Goal: Task Accomplishment & Management: Manage account settings

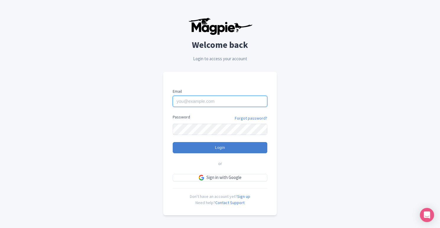
type input "analytics@blendimc.com"
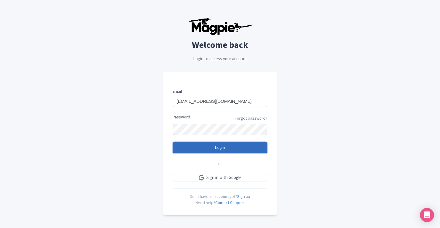
click at [211, 148] on input "Login" at bounding box center [220, 147] width 95 height 11
type input "Logging in..."
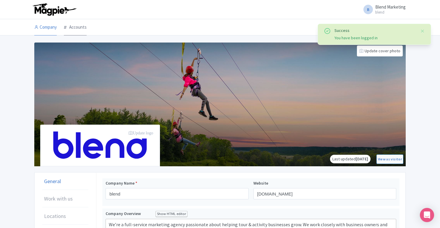
click at [78, 28] on link "Accounts" at bounding box center [75, 27] width 23 height 17
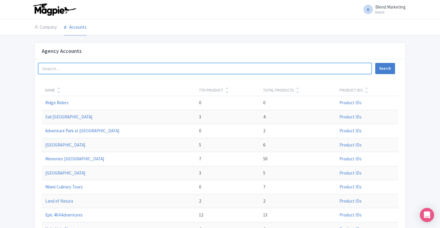
click at [78, 70] on input "search" at bounding box center [204, 68] width 333 height 11
type input "holo"
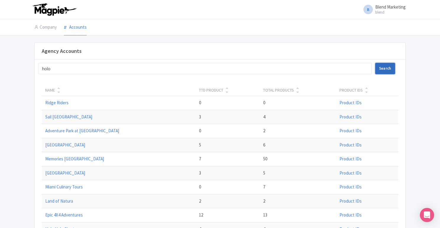
click at [386, 69] on button "Search" at bounding box center [385, 68] width 20 height 11
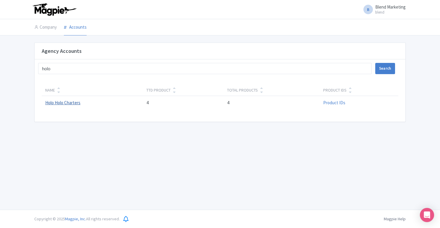
click at [62, 104] on link "Holo Holo Charters" at bounding box center [62, 103] width 35 height 6
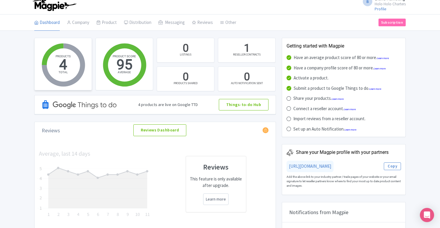
scroll to position [4, 0]
click at [107, 37] on link "My Products" at bounding box center [125, 37] width 56 height 9
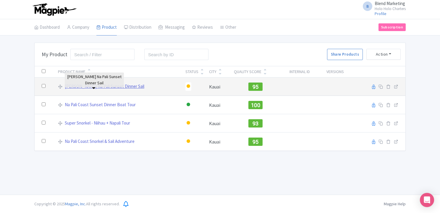
click at [80, 87] on link "[PERSON_NAME] Na Pali Sunset Dinner Sail" at bounding box center [104, 86] width 79 height 7
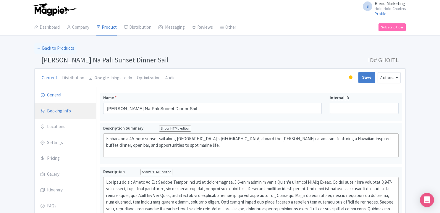
click at [66, 116] on link "Booking Info" at bounding box center [65, 111] width 61 height 17
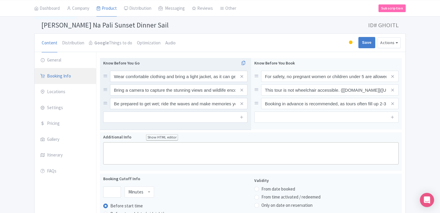
scroll to position [4, 0]
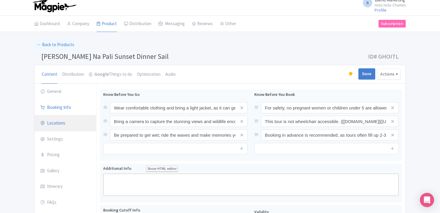
click at [64, 124] on link "Locations" at bounding box center [65, 123] width 61 height 17
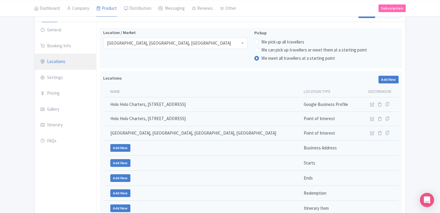
scroll to position [60, 0]
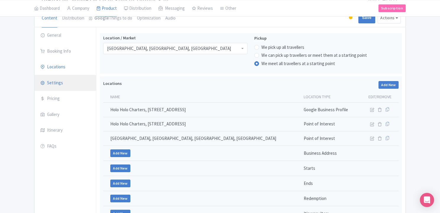
click at [64, 88] on link "Settings" at bounding box center [65, 83] width 61 height 17
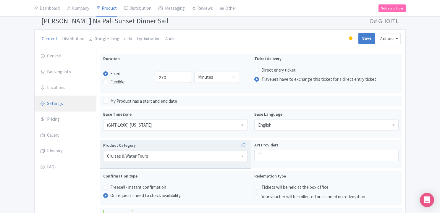
scroll to position [38, 0]
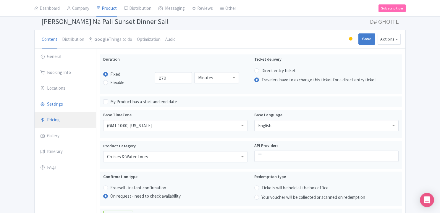
click at [60, 120] on link "Pricing" at bounding box center [65, 120] width 61 height 17
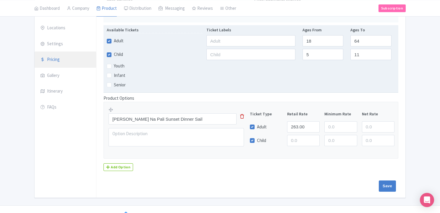
scroll to position [110, 0]
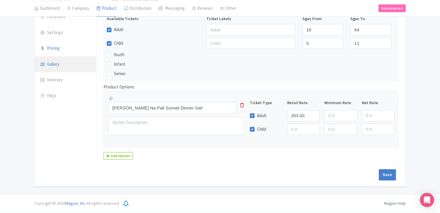
click at [70, 69] on link "Gallery" at bounding box center [65, 64] width 61 height 17
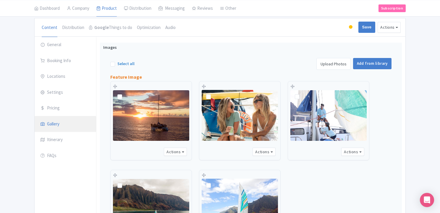
scroll to position [44, 0]
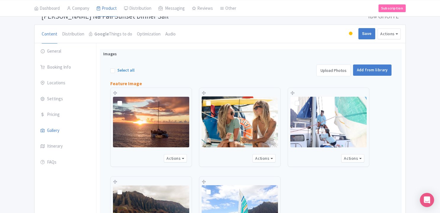
click at [350, 33] on div at bounding box center [351, 34] width 4 height 4
click at [335, 44] on div "Active" at bounding box center [335, 45] width 35 height 12
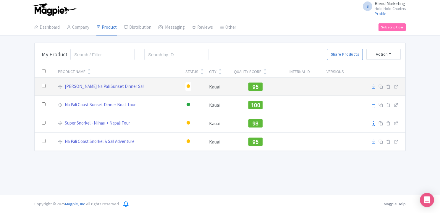
click at [186, 85] on div at bounding box center [188, 86] width 4 height 4
click at [174, 94] on div "Active" at bounding box center [173, 96] width 35 height 11
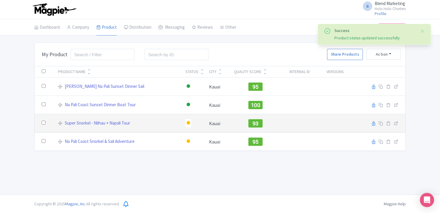
click at [186, 124] on div at bounding box center [188, 123] width 4 height 4
click at [175, 135] on div "Active" at bounding box center [173, 133] width 35 height 11
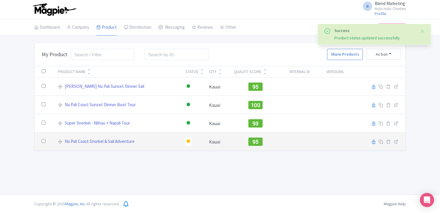
click at [185, 143] on div at bounding box center [188, 141] width 6 height 9
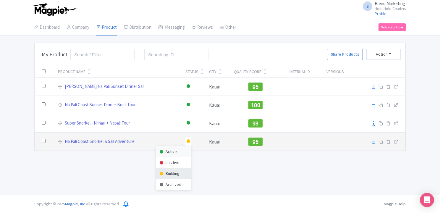
click at [176, 149] on div "Active" at bounding box center [173, 151] width 35 height 11
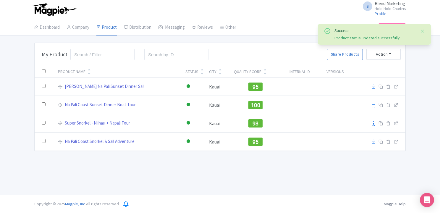
click at [202, 183] on div "B Blend Marketing Holo Holo Charters Profile Users Settings Sign out Dashboard …" at bounding box center [220, 97] width 440 height 194
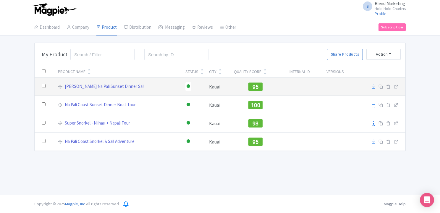
click at [185, 87] on div at bounding box center [188, 86] width 6 height 9
